Goal: Complete application form

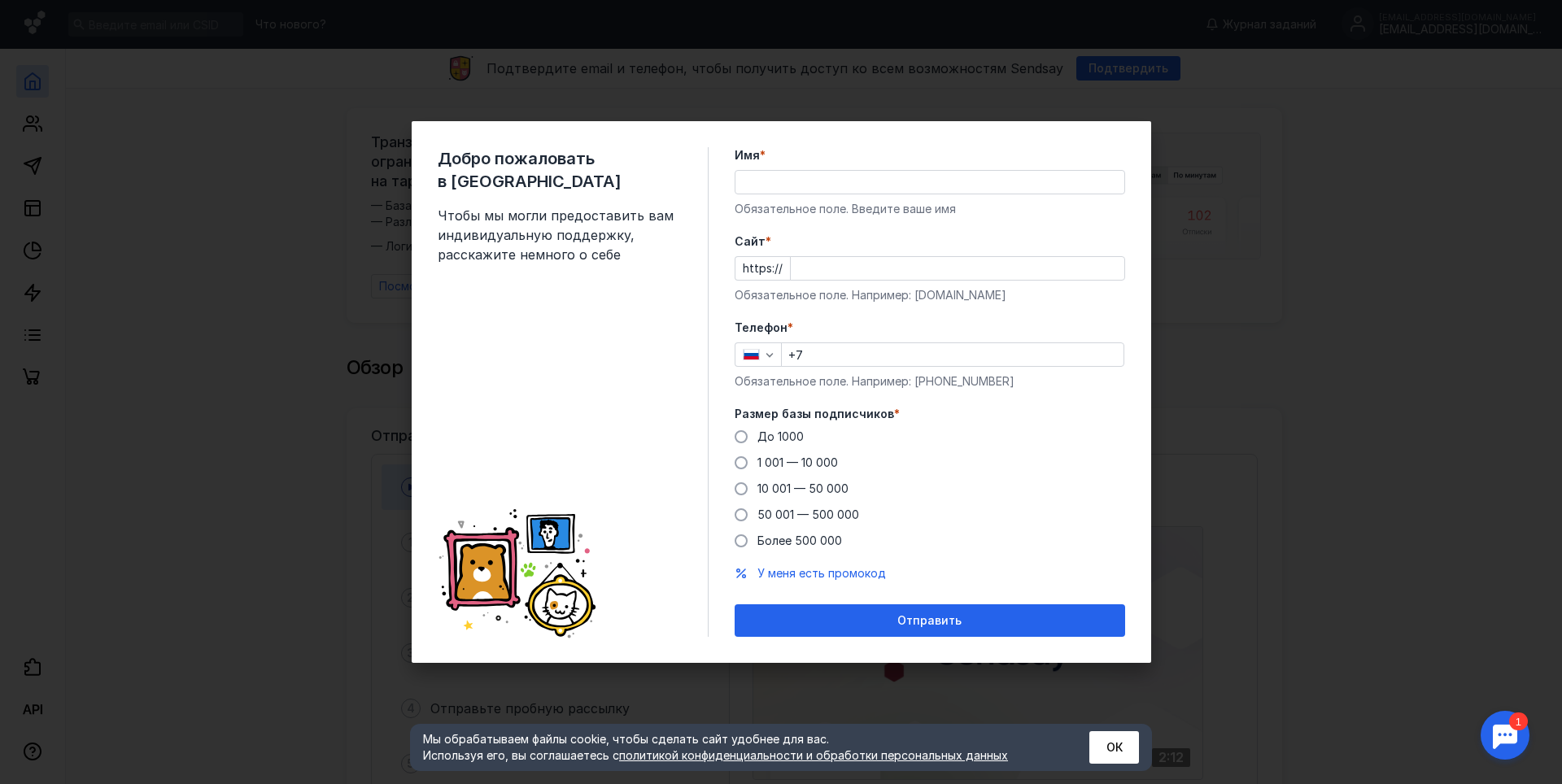
click at [793, 182] on input "Имя *" at bounding box center [930, 182] width 389 height 23
type input "dfy"
click at [867, 272] on input "Cайт *" at bounding box center [958, 268] width 334 height 23
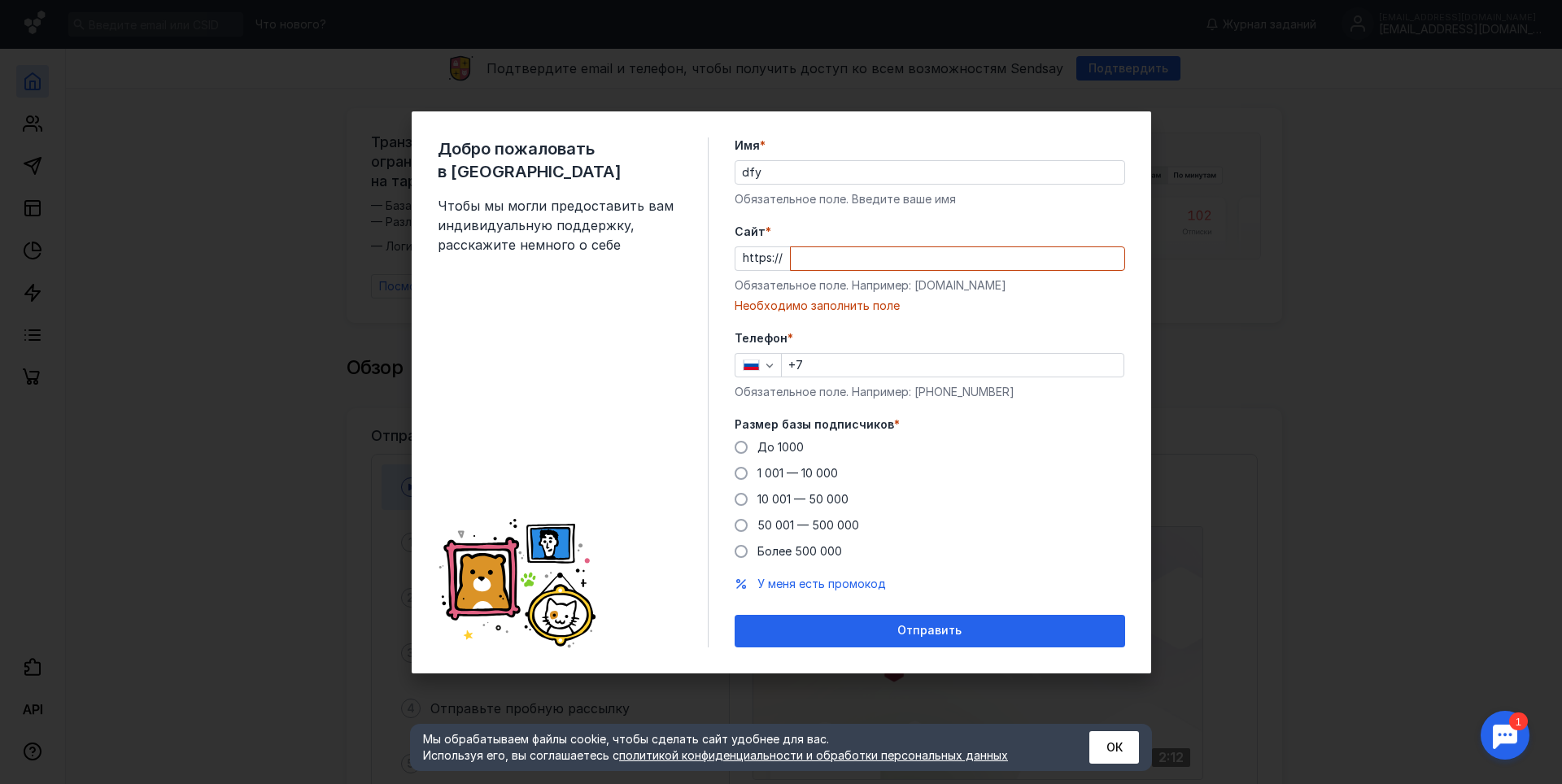
drag, startPoint x: 916, startPoint y: 294, endPoint x: 944, endPoint y: 295, distance: 28.0
click at [953, 297] on div "Cайт * https:// Обязательное поле. Например: [DOMAIN_NAME] Необходимо заполнить…" at bounding box center [930, 268] width 390 height 90
drag, startPoint x: 918, startPoint y: 282, endPoint x: 969, endPoint y: 288, distance: 51.4
click at [977, 285] on div "Обязательное поле. Например: [DOMAIN_NAME]" at bounding box center [930, 286] width 390 height 17
drag, startPoint x: 993, startPoint y: 288, endPoint x: 915, endPoint y: 286, distance: 78.0
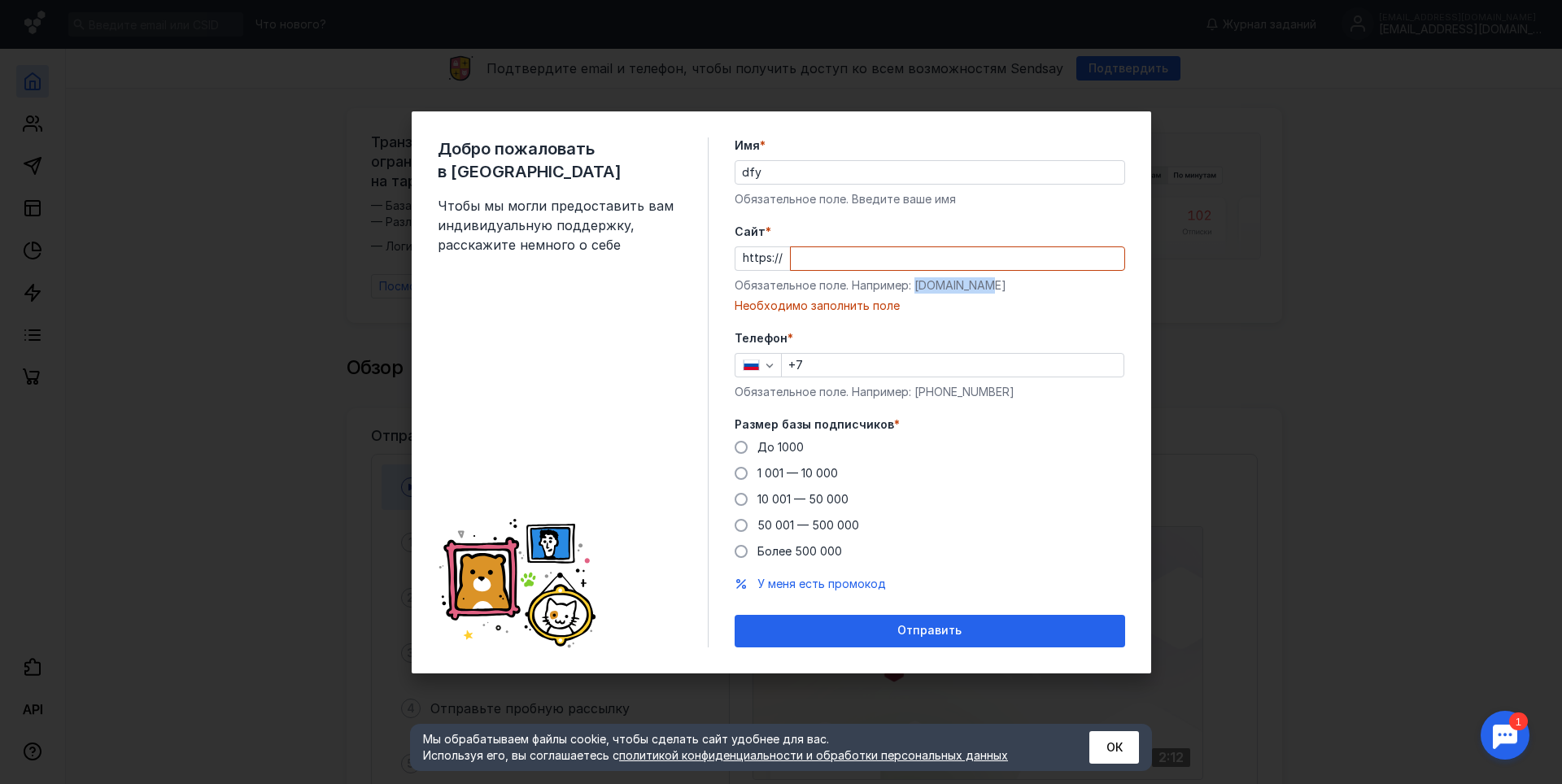
click at [915, 286] on div "Обязательное поле. Например: [DOMAIN_NAME]" at bounding box center [930, 286] width 390 height 17
copy div "[DOMAIN_NAME]"
click at [854, 258] on input "Cайт *" at bounding box center [958, 259] width 334 height 23
paste input "[DOMAIN_NAME]"
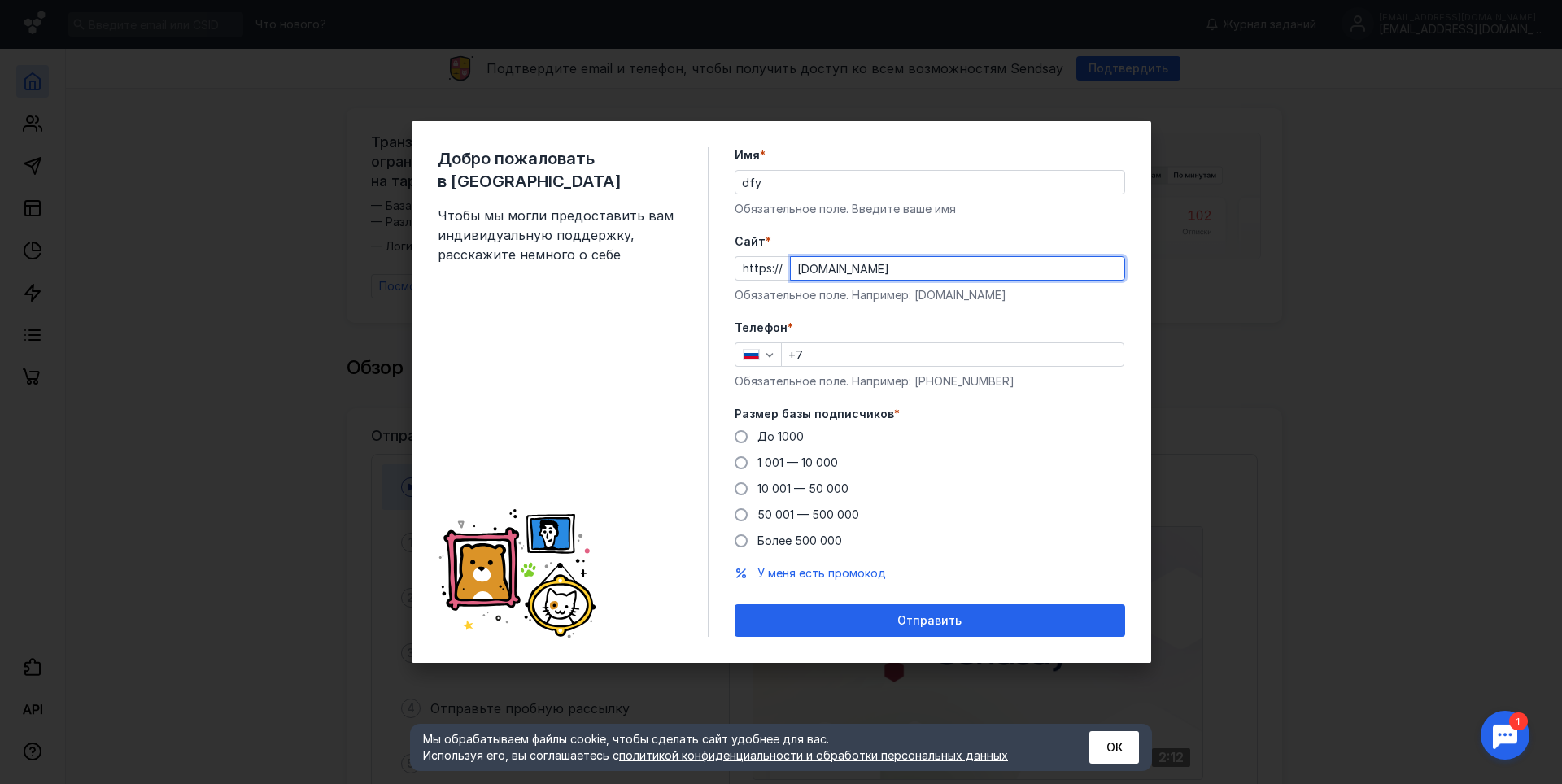
type input "[DOMAIN_NAME]"
click at [819, 360] on input "+7" at bounding box center [953, 355] width 342 height 23
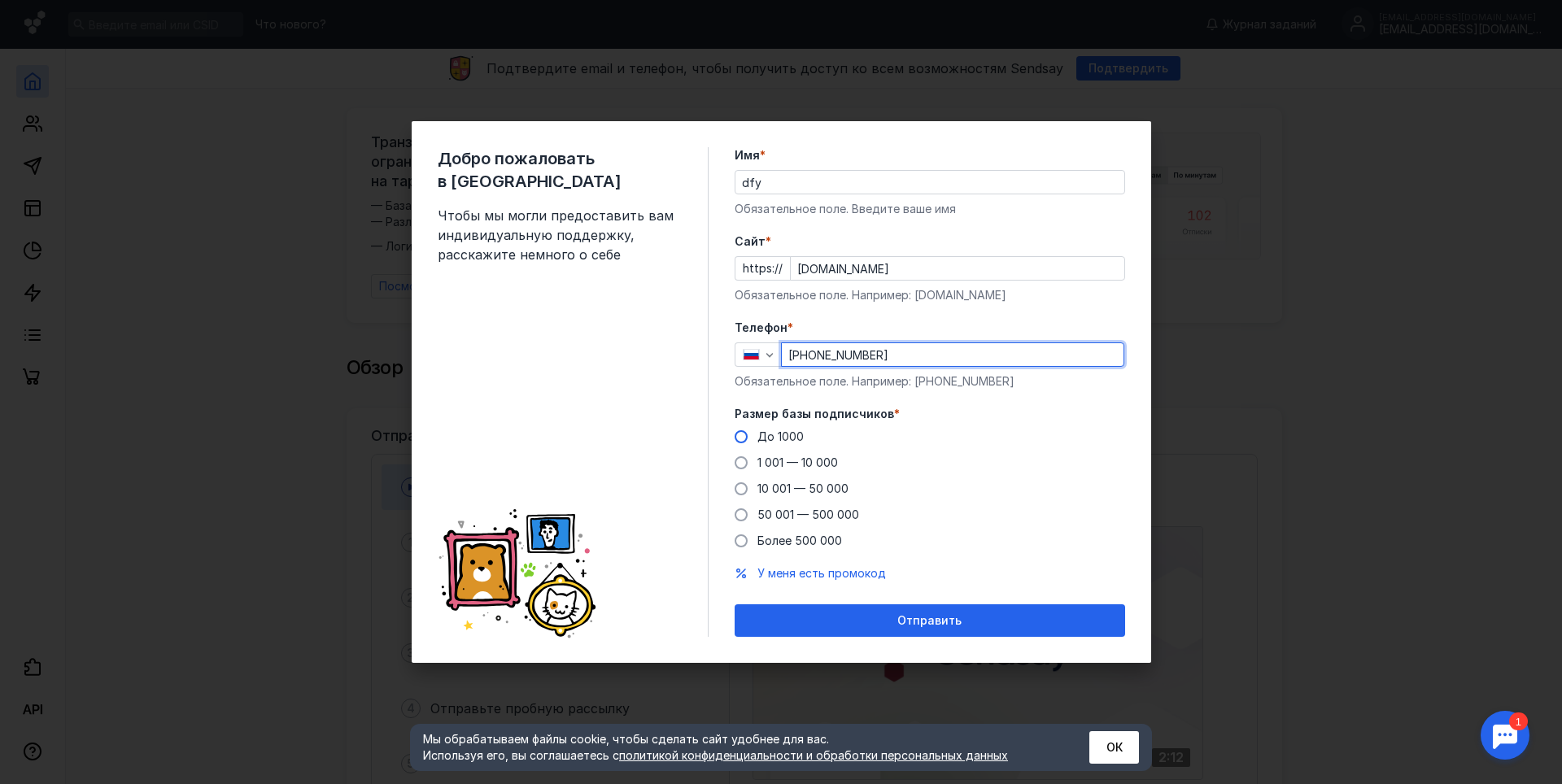
type input "[PHONE_NUMBER]"
click at [786, 442] on span "До 1000" at bounding box center [781, 436] width 46 height 14
click at [0, 0] on input "До 1000" at bounding box center [0, 0] width 0 height 0
click at [880, 612] on div "Отправить" at bounding box center [930, 620] width 390 height 32
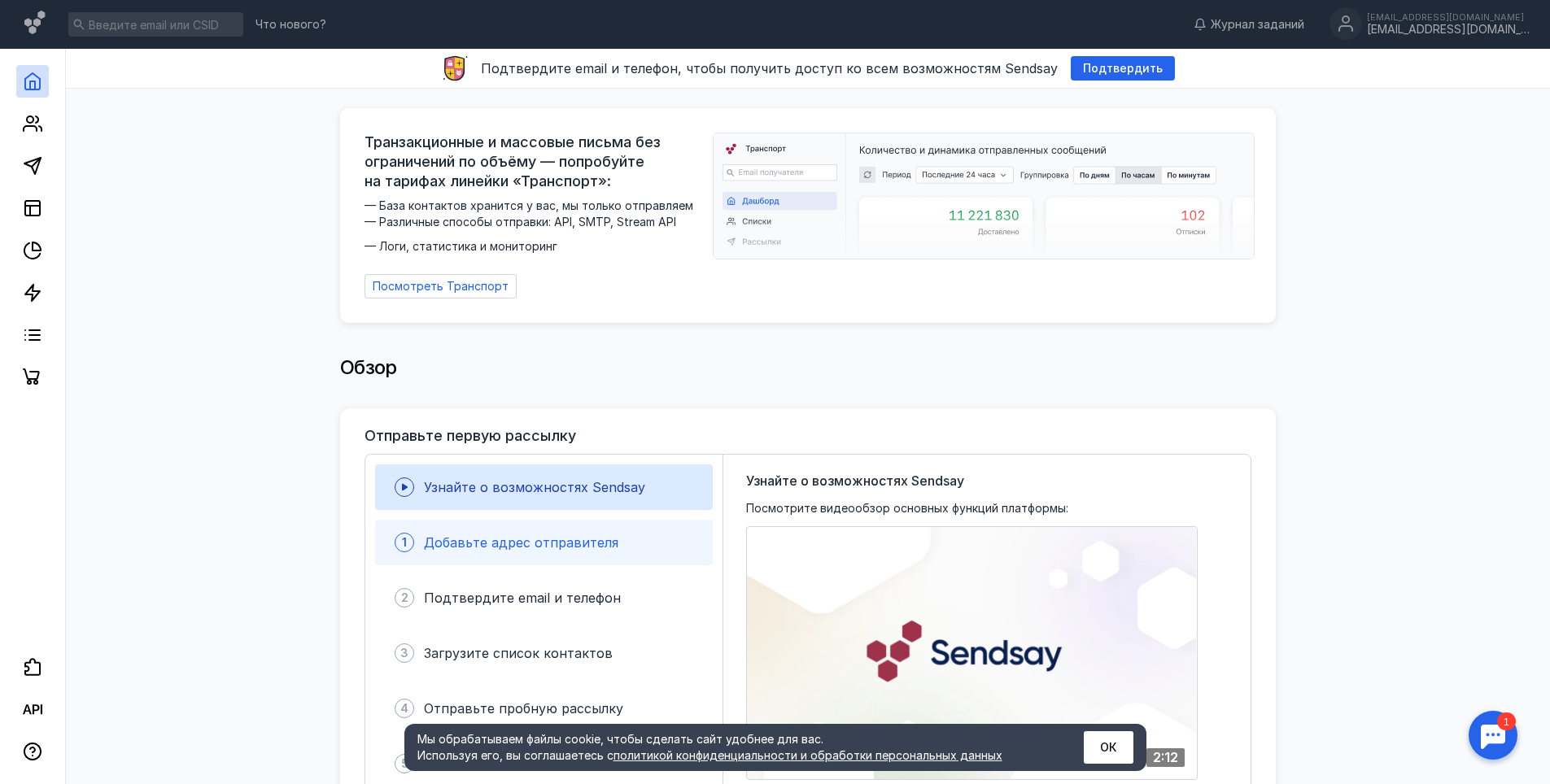
click at [571, 535] on span "Добавьте адрес отправителя" at bounding box center [521, 543] width 195 height 17
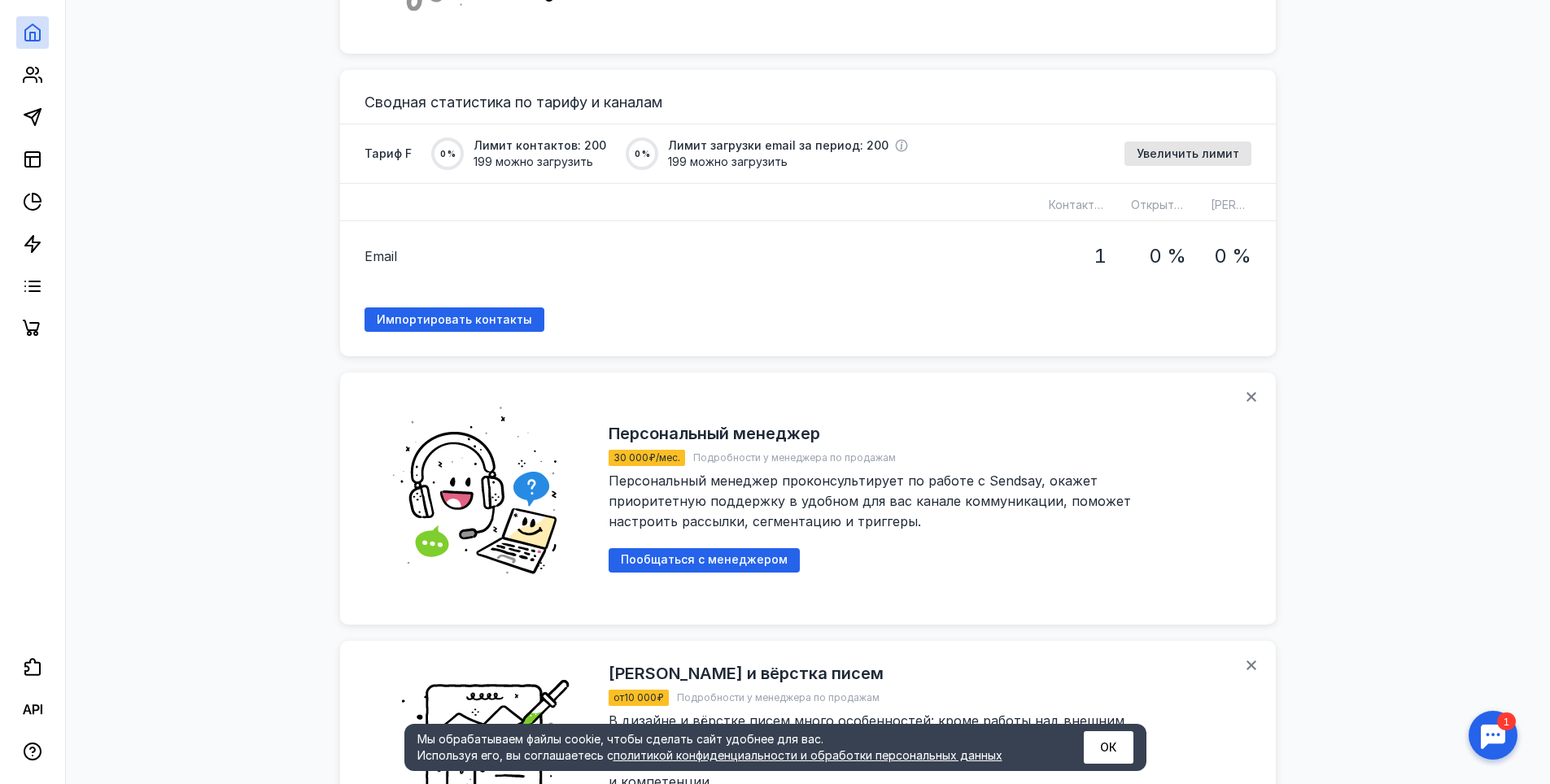
scroll to position [1301, 0]
